Goal: Task Accomplishment & Management: Use online tool/utility

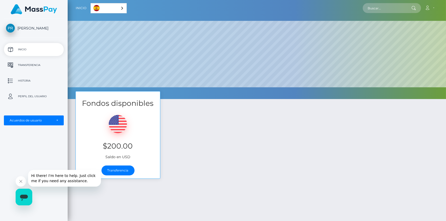
scroll to position [99, 378]
click at [122, 172] on link "Transferencia" at bounding box center [117, 170] width 33 height 10
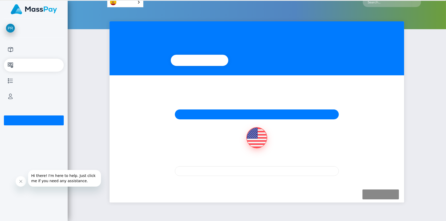
scroll to position [9, 0]
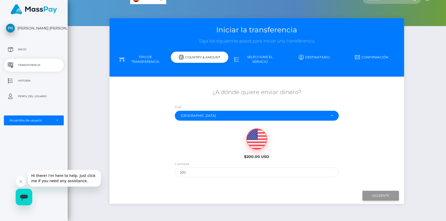
click at [382, 194] on input "Next" at bounding box center [380, 195] width 36 height 10
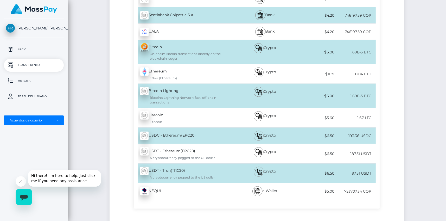
scroll to position [1365, 0]
click at [174, 163] on div "USDT - Tron(TRC20) - USDT A cryptocurrency pegged to the US dollar" at bounding box center [184, 172] width 101 height 19
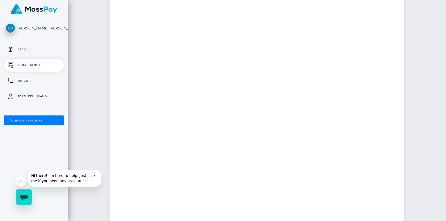
scroll to position [0, 0]
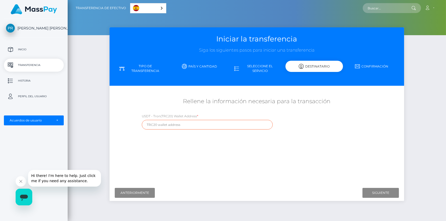
click at [204, 123] on input "text" at bounding box center [207, 125] width 131 height 10
paste input "TBTsb46ix3g8W4mzf1TRgHH3c2FHqD5mCD"
type input "TBTsb46ix3g8W4mzf1TRgHH3c2FHqD5mCD"
click at [382, 192] on input "Next" at bounding box center [380, 193] width 36 height 10
